Goal: Navigation & Orientation: Find specific page/section

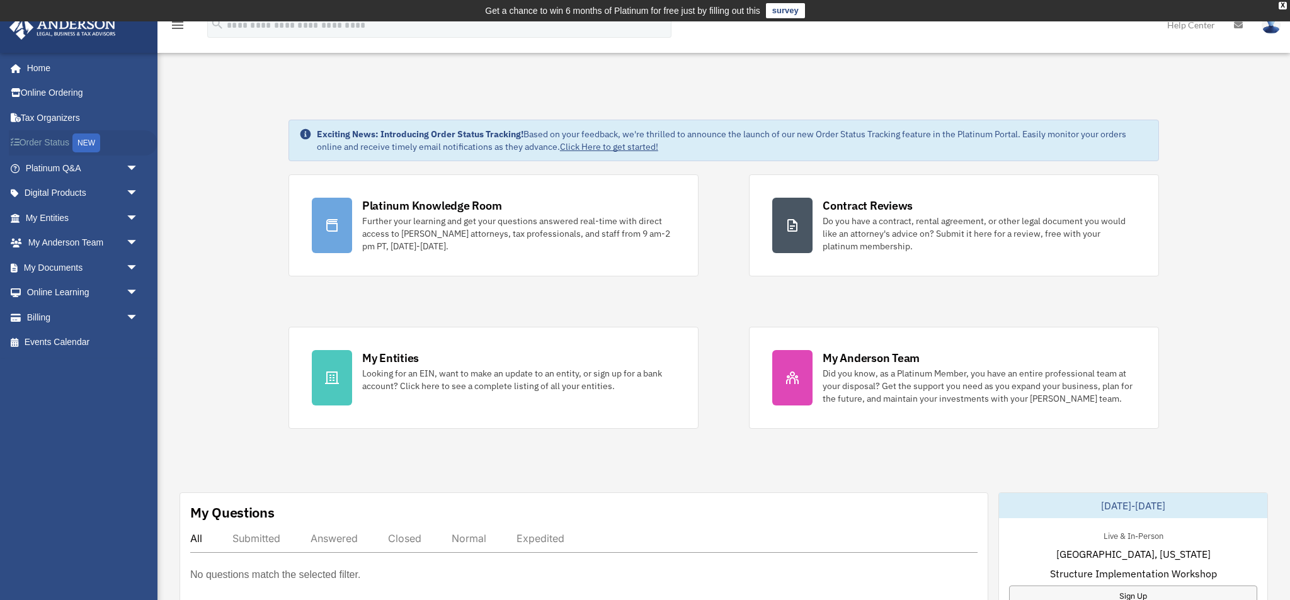
click at [42, 140] on link "Order Status NEW" at bounding box center [83, 143] width 149 height 26
click at [28, 116] on link "Tax Organizers" at bounding box center [83, 117] width 149 height 25
click at [134, 215] on span "arrow_drop_down" at bounding box center [138, 218] width 25 height 26
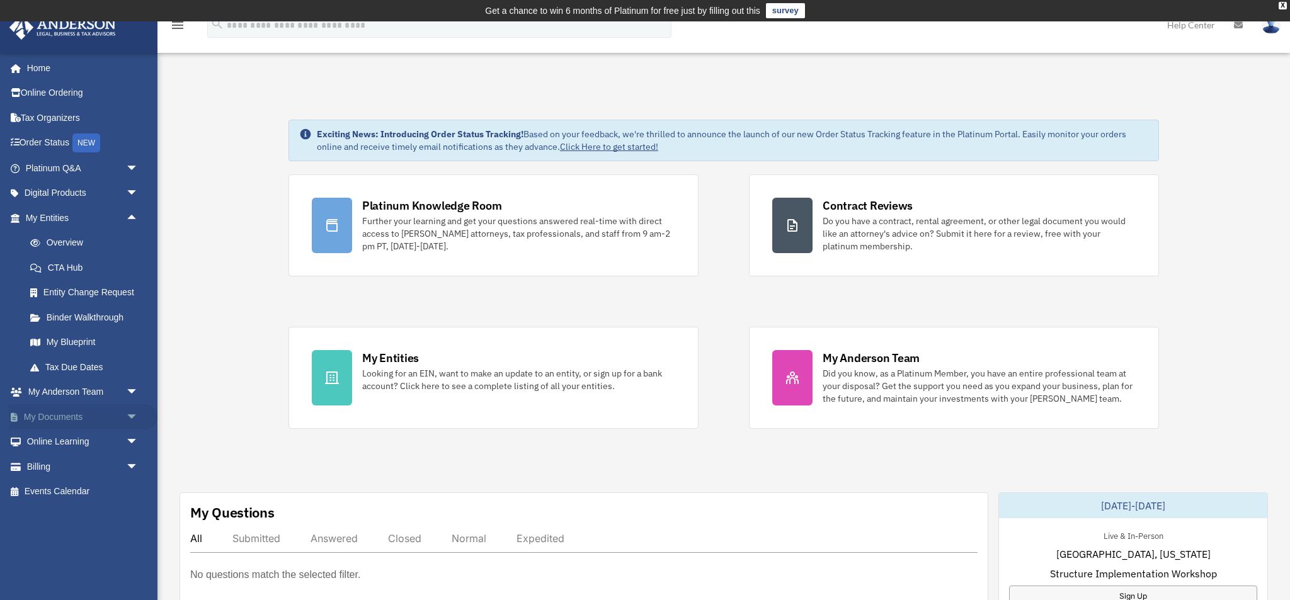
click at [133, 409] on span "arrow_drop_down" at bounding box center [138, 417] width 25 height 26
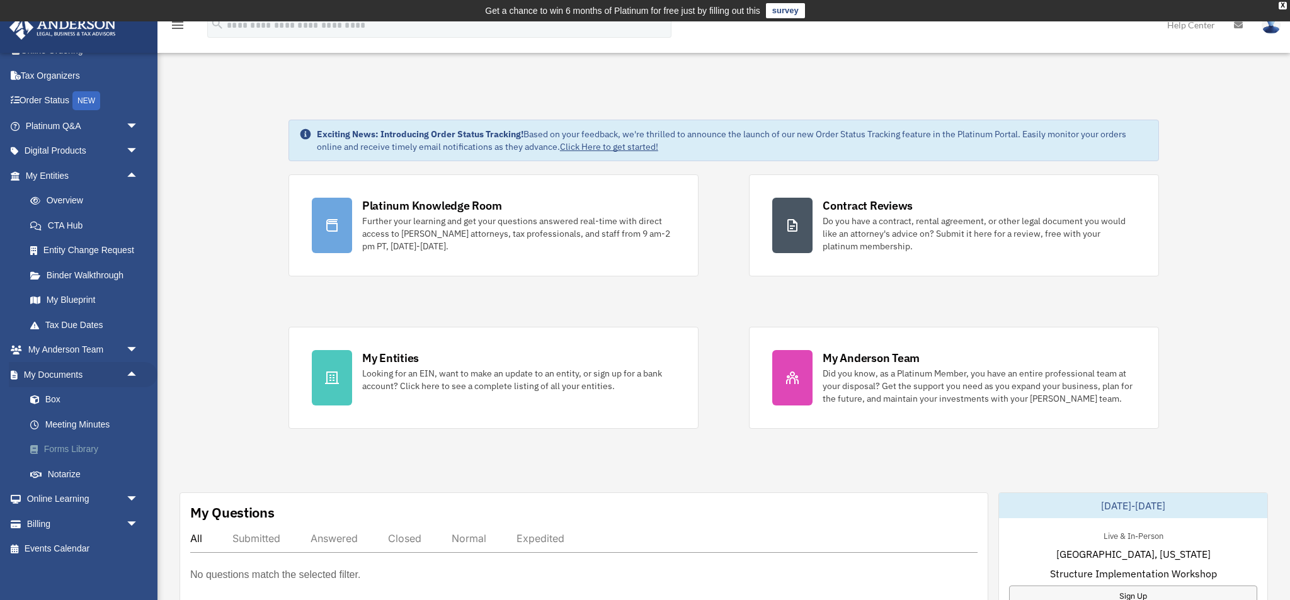
scroll to position [42, 0]
click at [46, 368] on link "My Documents arrow_drop_up" at bounding box center [83, 375] width 149 height 25
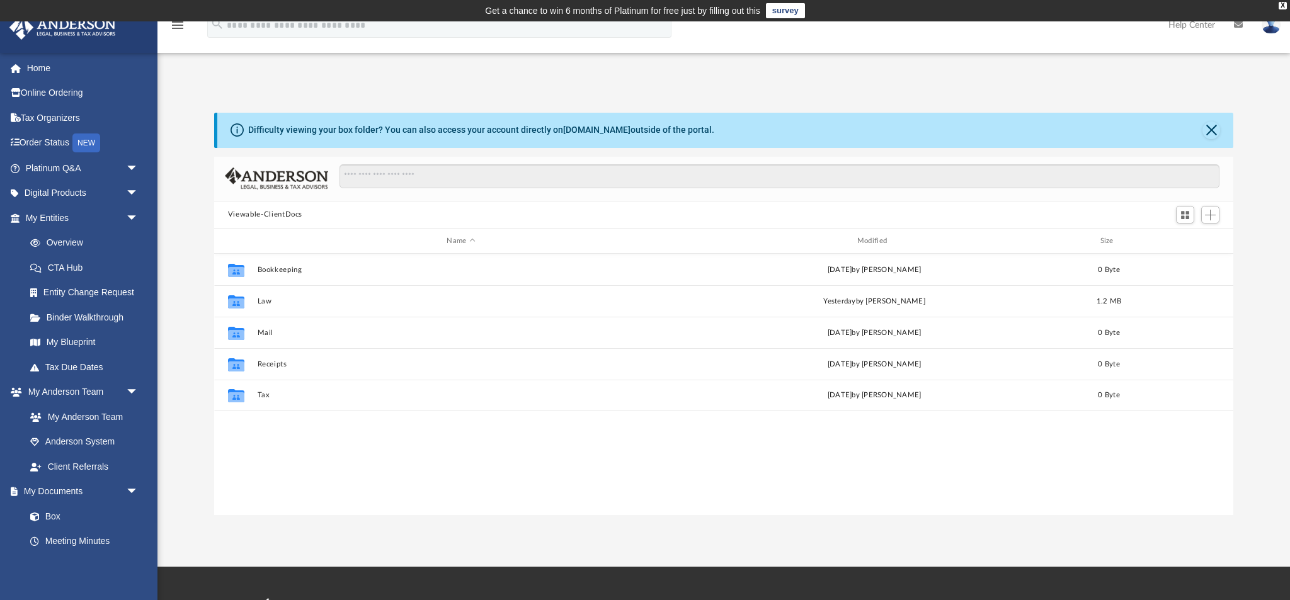
scroll to position [1, 1]
click at [37, 189] on link "Digital Products arrow_drop_down" at bounding box center [83, 193] width 149 height 25
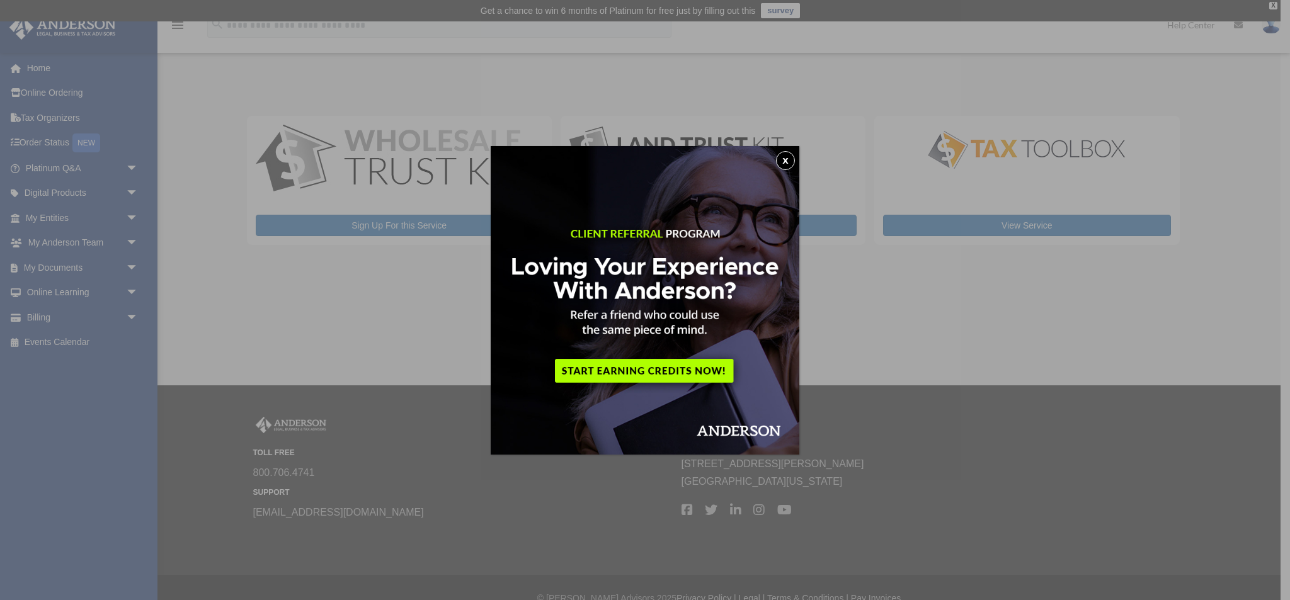
click at [788, 156] on button "x" at bounding box center [785, 160] width 19 height 19
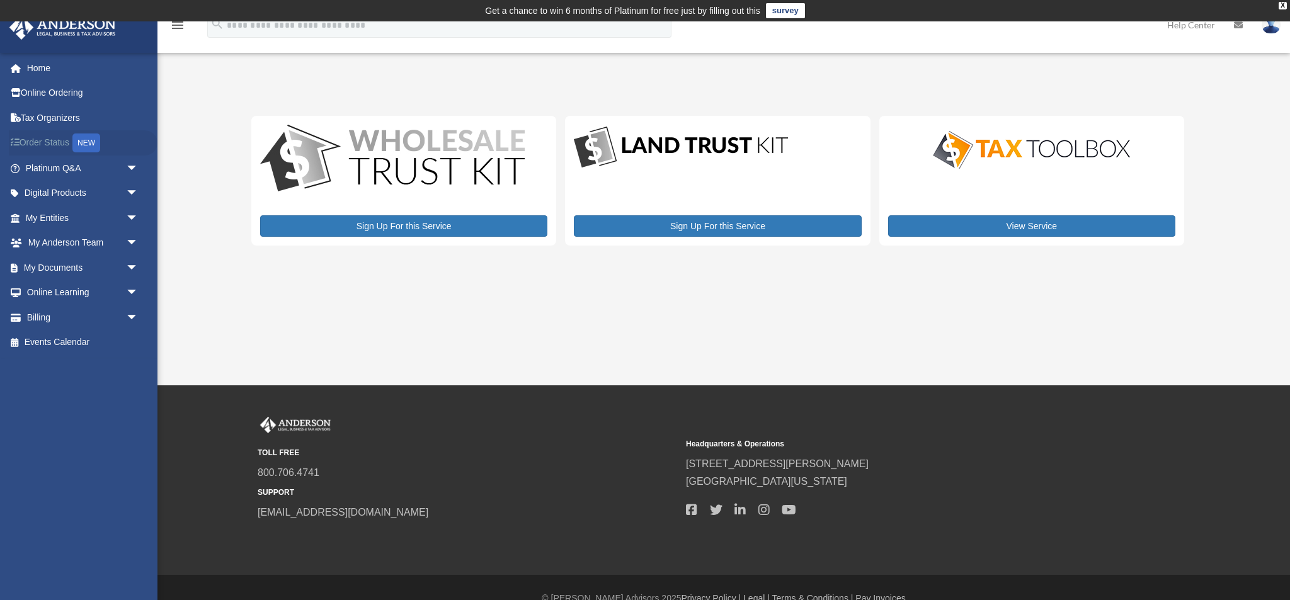
click at [31, 145] on link "Order Status NEW" at bounding box center [83, 143] width 149 height 26
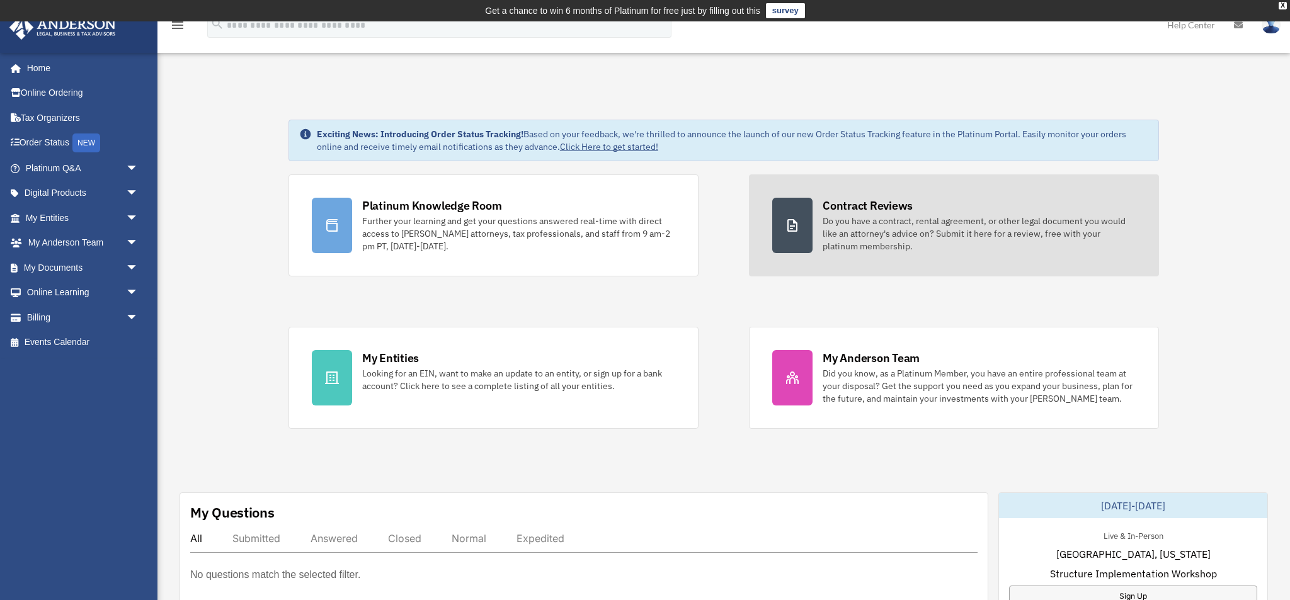
click at [880, 203] on div "Contract Reviews" at bounding box center [867, 206] width 90 height 16
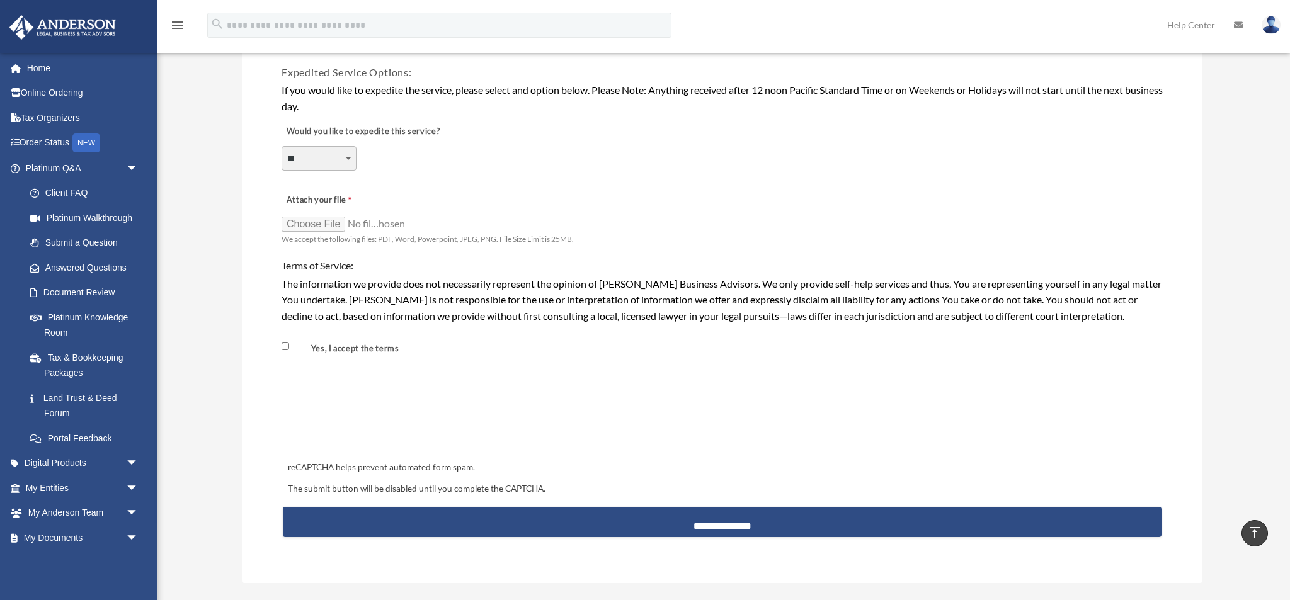
scroll to position [1098, 0]
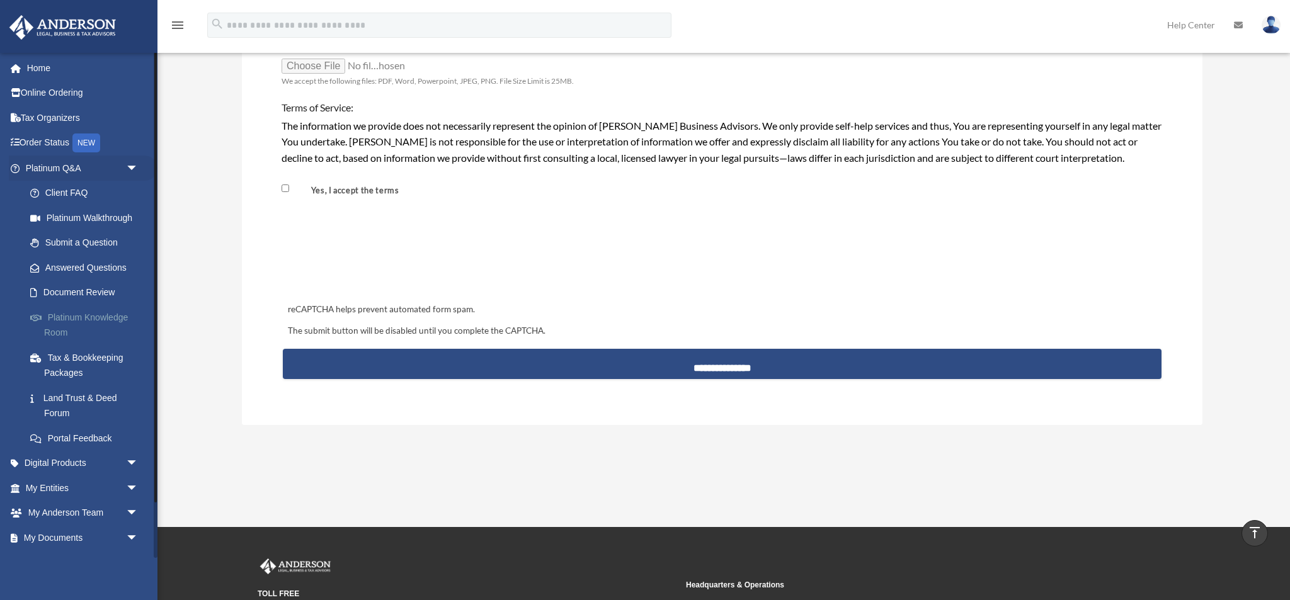
click at [87, 315] on link "Platinum Knowledge Room" at bounding box center [88, 325] width 140 height 40
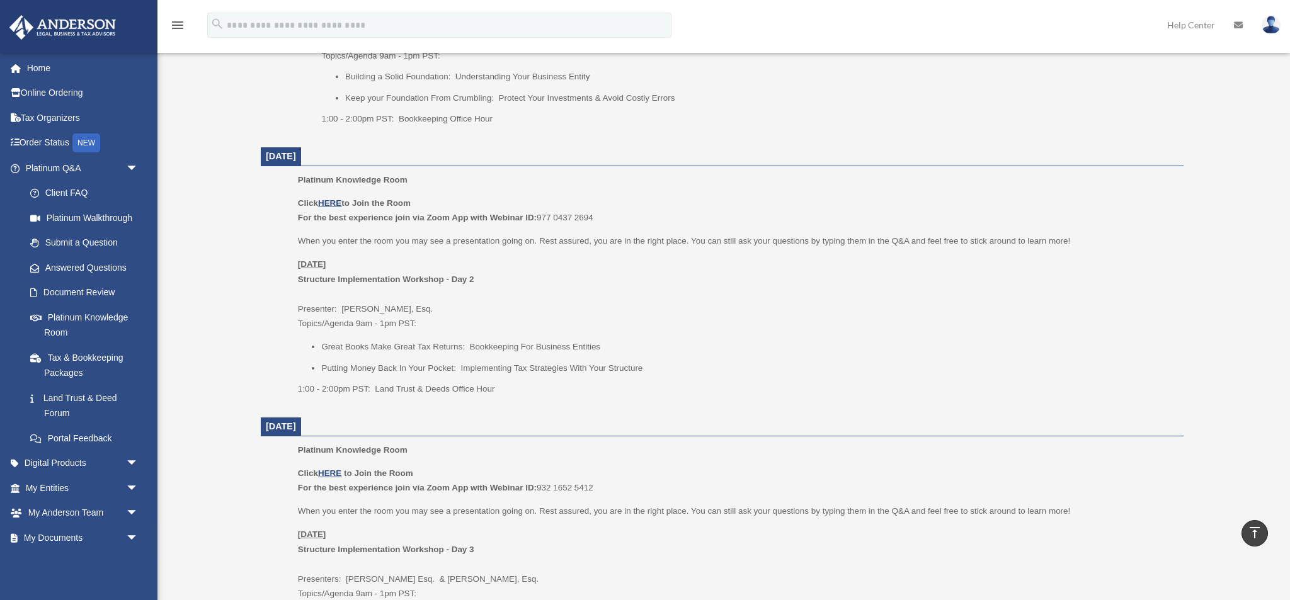
scroll to position [1240, 0]
